Goal: Find specific page/section: Find specific page/section

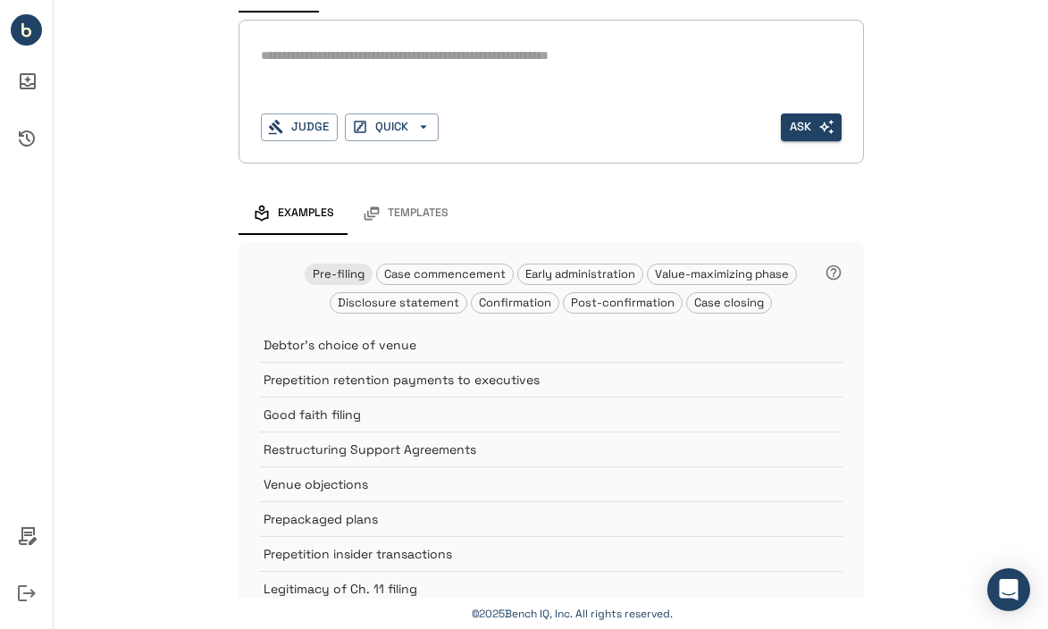
click at [382, 218] on div "Templates" at bounding box center [406, 214] width 86 height 18
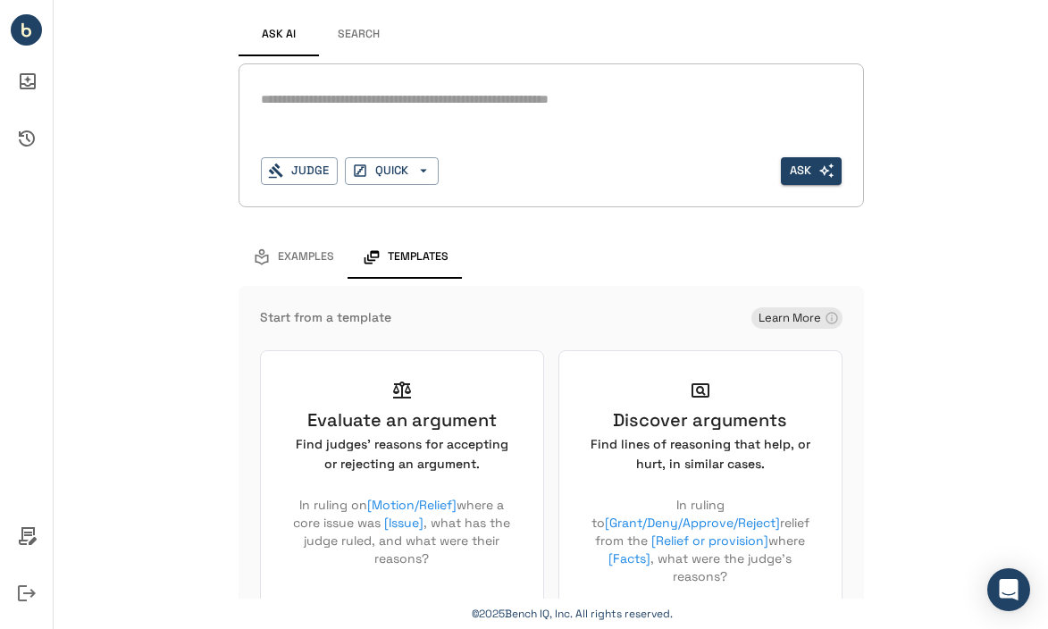
scroll to position [54, 0]
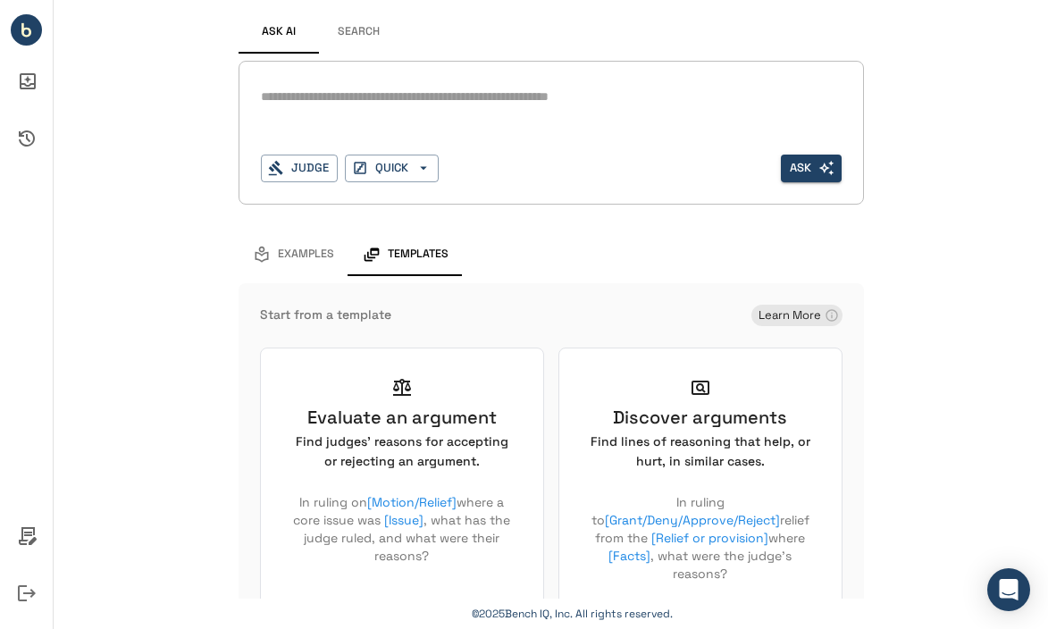
click at [306, 253] on span "Examples" at bounding box center [306, 255] width 56 height 14
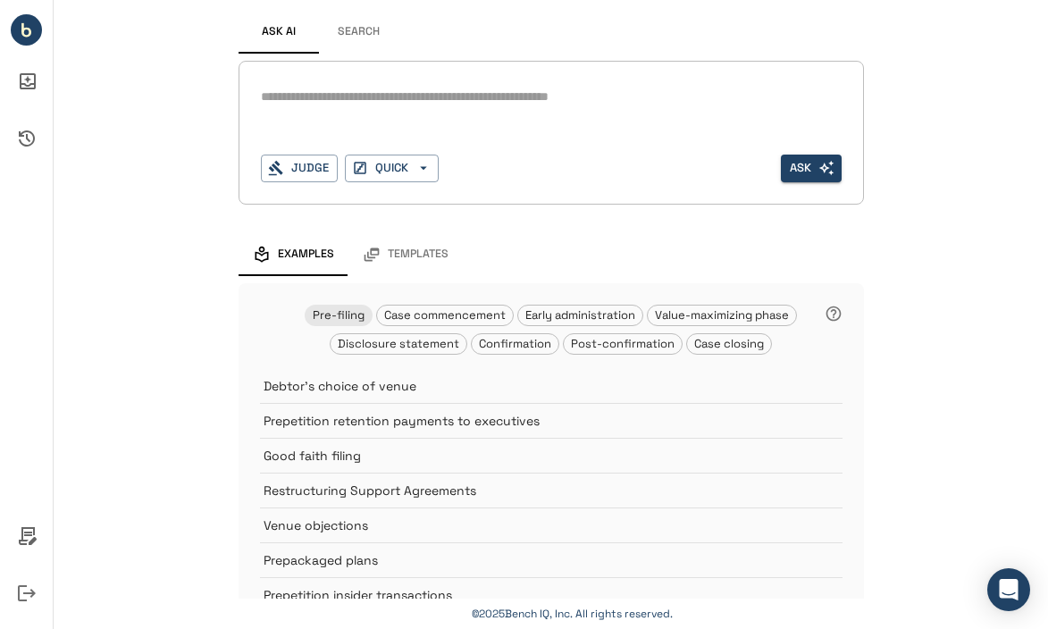
click at [356, 21] on button "Search" at bounding box center [359, 32] width 80 height 43
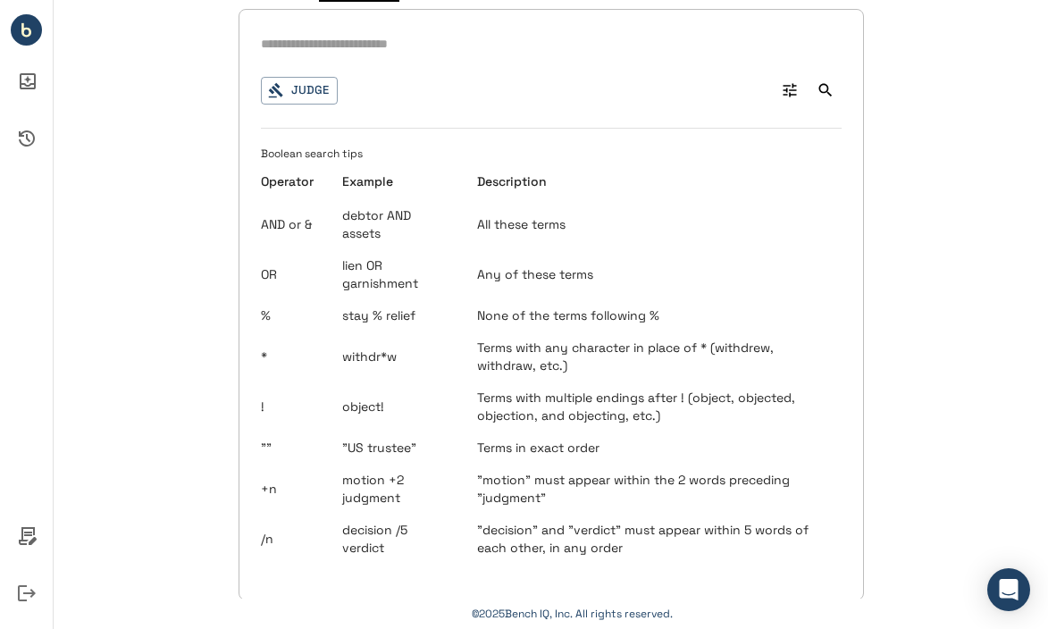
scroll to position [105, 0]
click at [38, 75] on icon "Ask AI Inbox" at bounding box center [26, 81] width 43 height 43
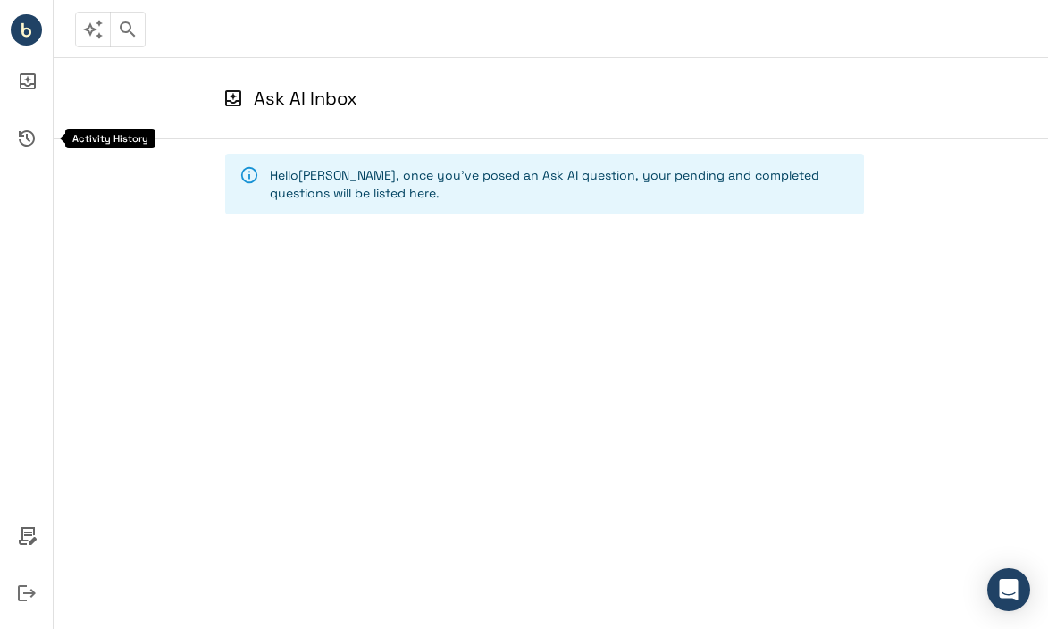
click at [20, 139] on icon "Activity History" at bounding box center [26, 138] width 43 height 43
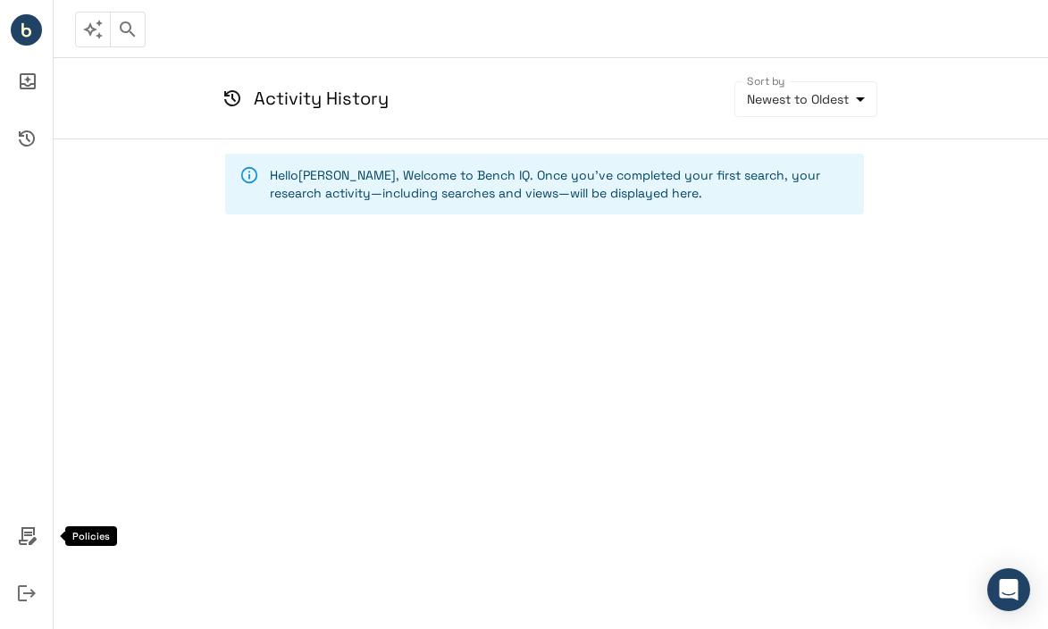
click at [33, 548] on icon "Policies" at bounding box center [26, 536] width 43 height 43
click at [27, 37] on div at bounding box center [524, 314] width 1048 height 629
click at [99, 33] on icon "button" at bounding box center [93, 30] width 20 height 20
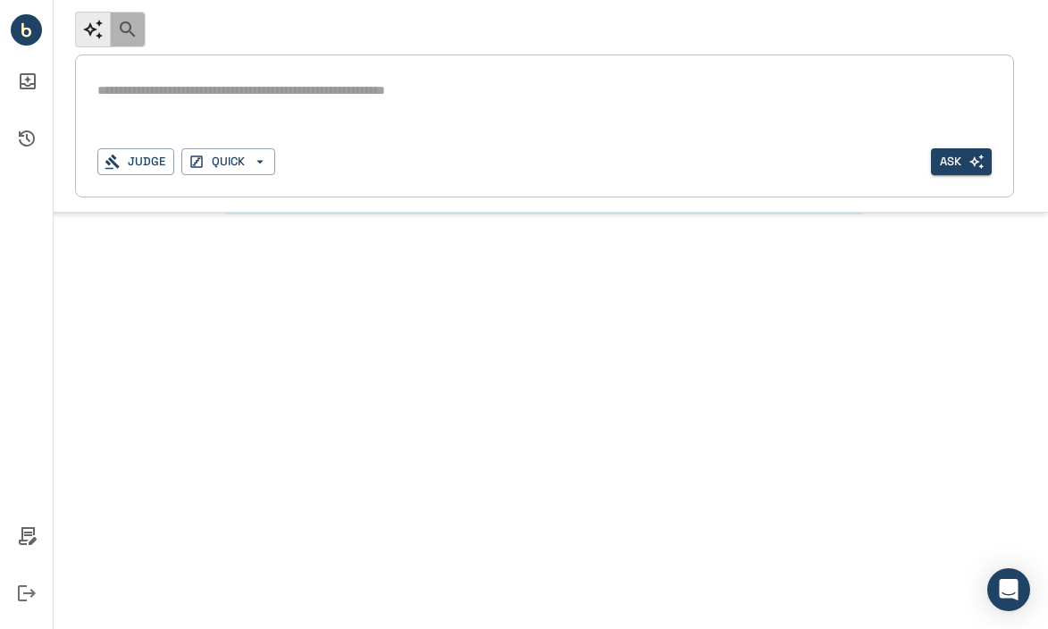
click at [131, 37] on icon "button" at bounding box center [127, 29] width 21 height 21
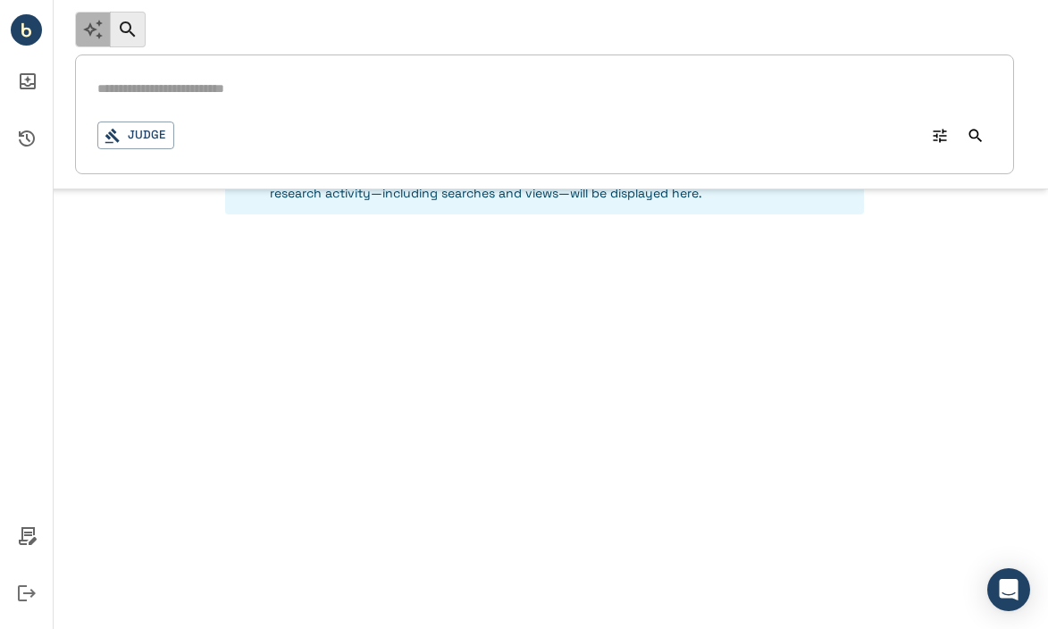
click at [100, 33] on icon "button" at bounding box center [92, 29] width 21 height 21
